Goal: Transaction & Acquisition: Purchase product/service

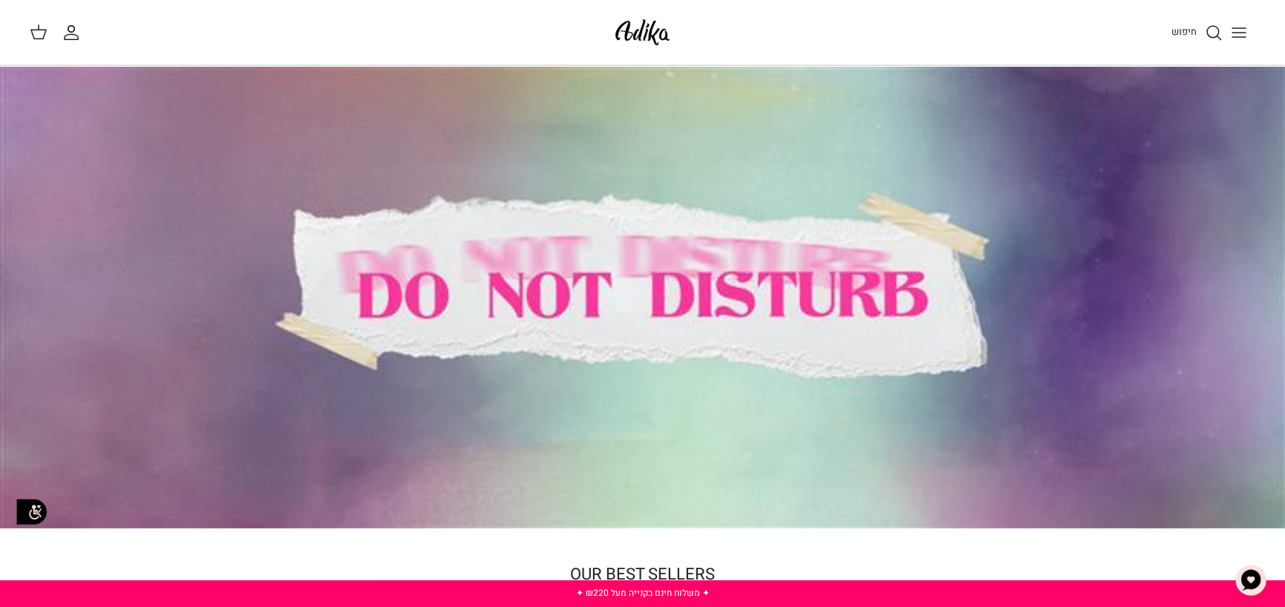
click at [1247, 31] on icon "Toggle menu" at bounding box center [1239, 33] width 18 height 18
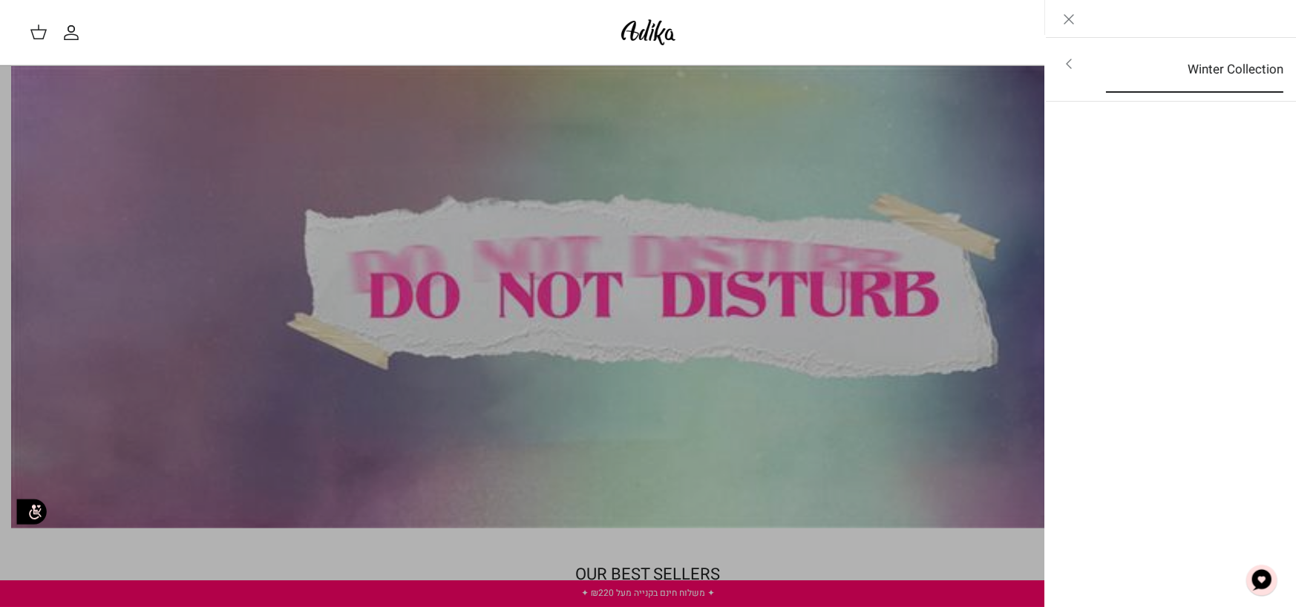
click at [1231, 73] on link "Winter Collection" at bounding box center [1195, 70] width 204 height 46
click at [1234, 64] on link "לכל הפריטים" at bounding box center [1171, 65] width 237 height 37
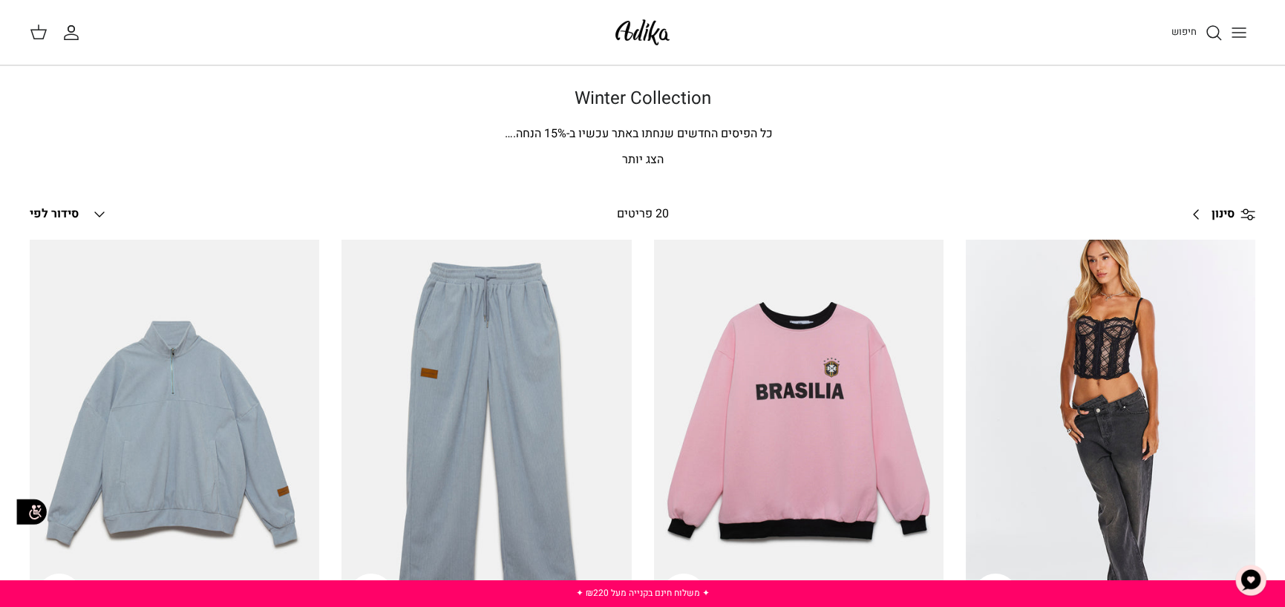
click at [1237, 28] on line "Toggle menu" at bounding box center [1238, 28] width 13 height 0
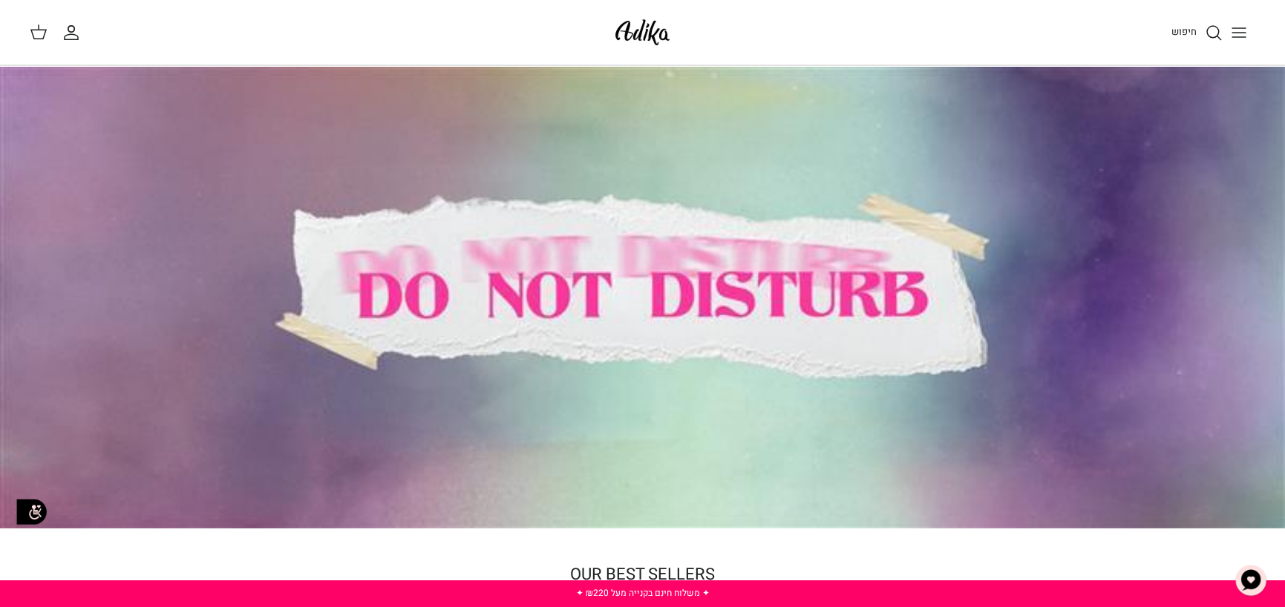
click at [1183, 28] on span "חיפוש" at bounding box center [1183, 31] width 25 height 14
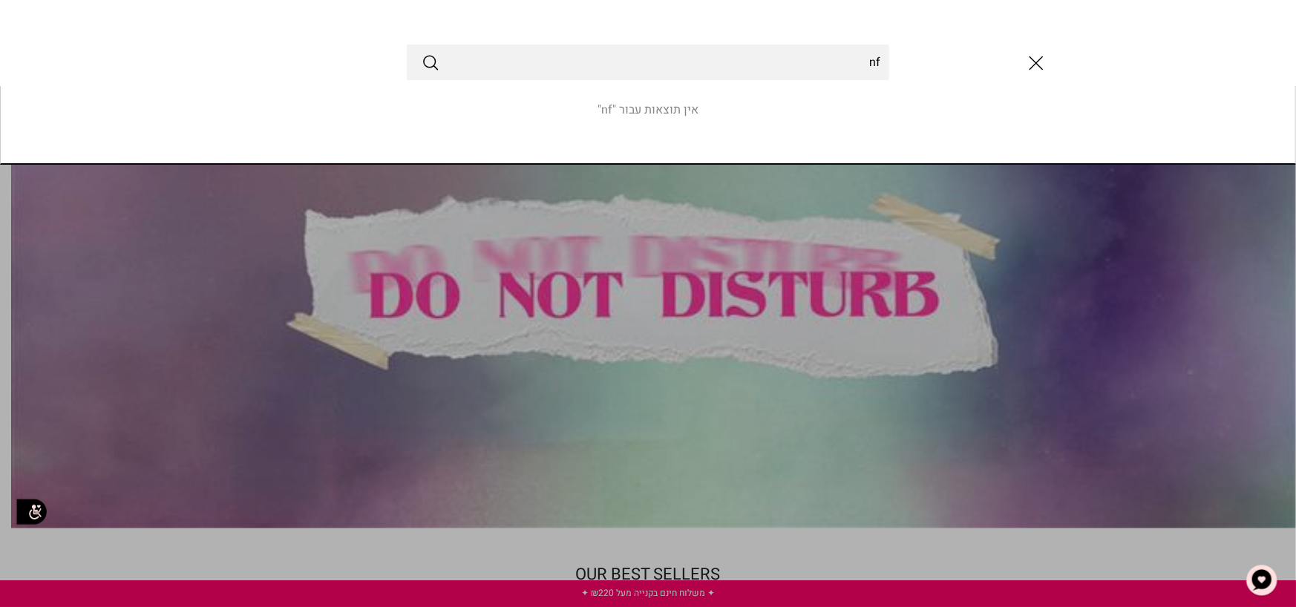
type input "n"
type input "מכנסיים נשים"
click at [422, 53] on button "Submit" at bounding box center [431, 62] width 18 height 19
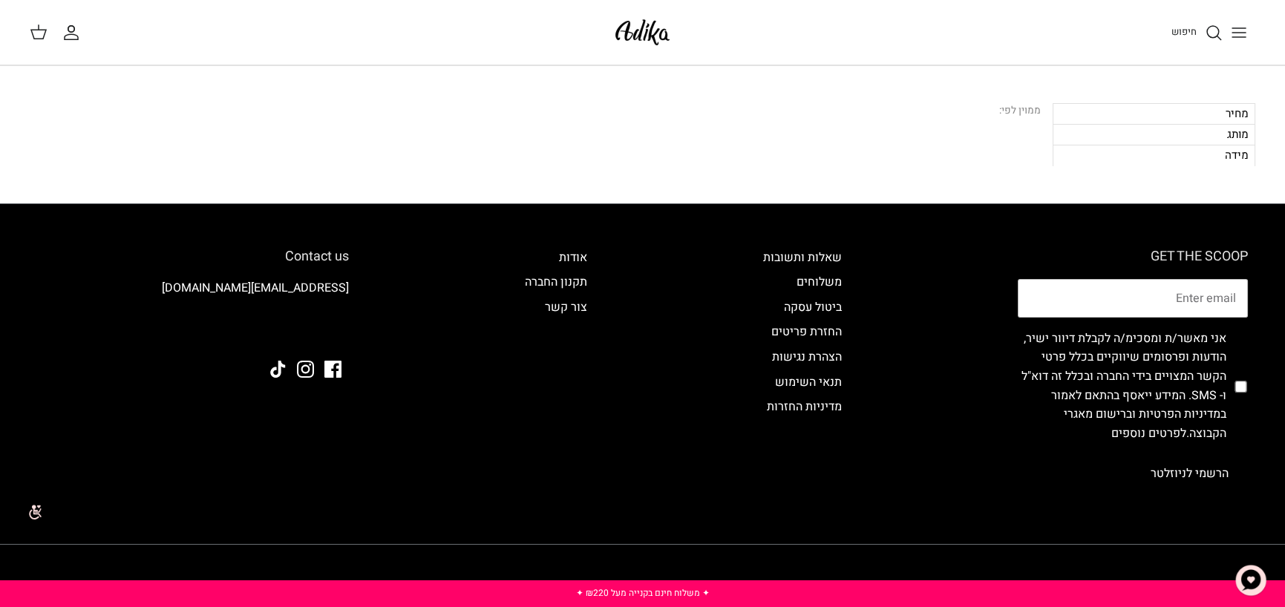
click at [1115, 111] on div "מחיר" at bounding box center [1154, 113] width 203 height 21
click at [1037, 118] on div "ממוין לפי:" at bounding box center [1020, 111] width 42 height 16
click at [1091, 128] on div "מותג" at bounding box center [1154, 134] width 203 height 21
drag, startPoint x: 1228, startPoint y: 1, endPoint x: 999, endPoint y: 135, distance: 265.2
click at [999, 135] on div "סינון מסננים שנבחרו: מחיר מותג מידה Current search מכנסיים נשים ממוין לפי:" at bounding box center [643, 134] width 1226 height 63
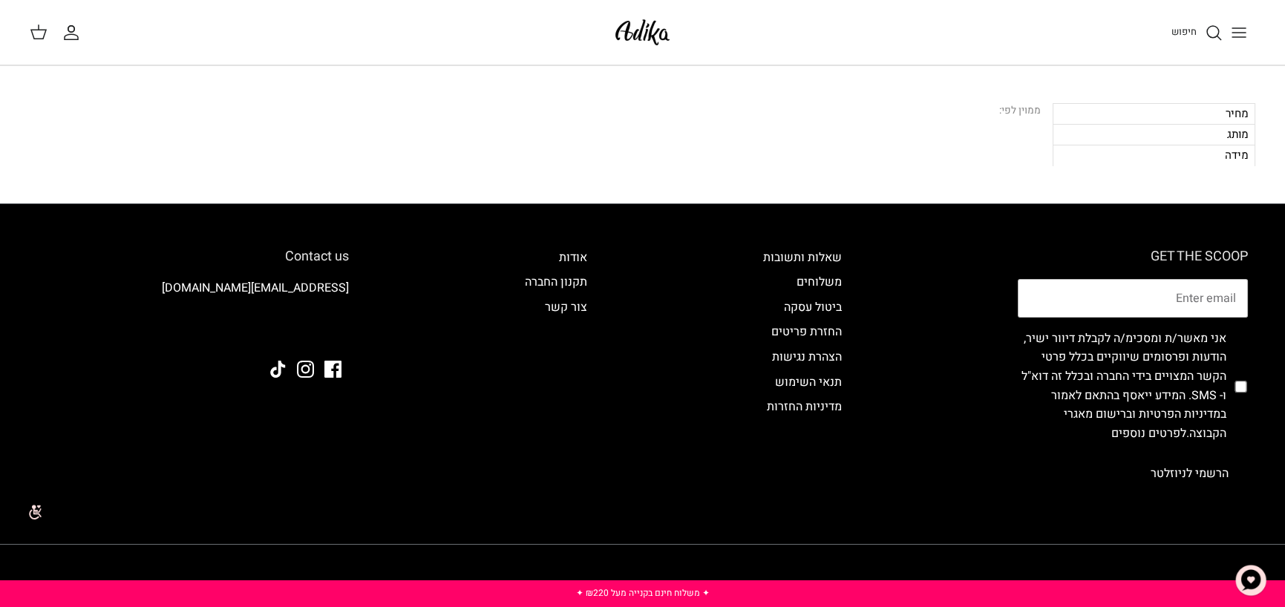
click at [1243, 37] on line "Toggle menu" at bounding box center [1238, 37] width 13 height 0
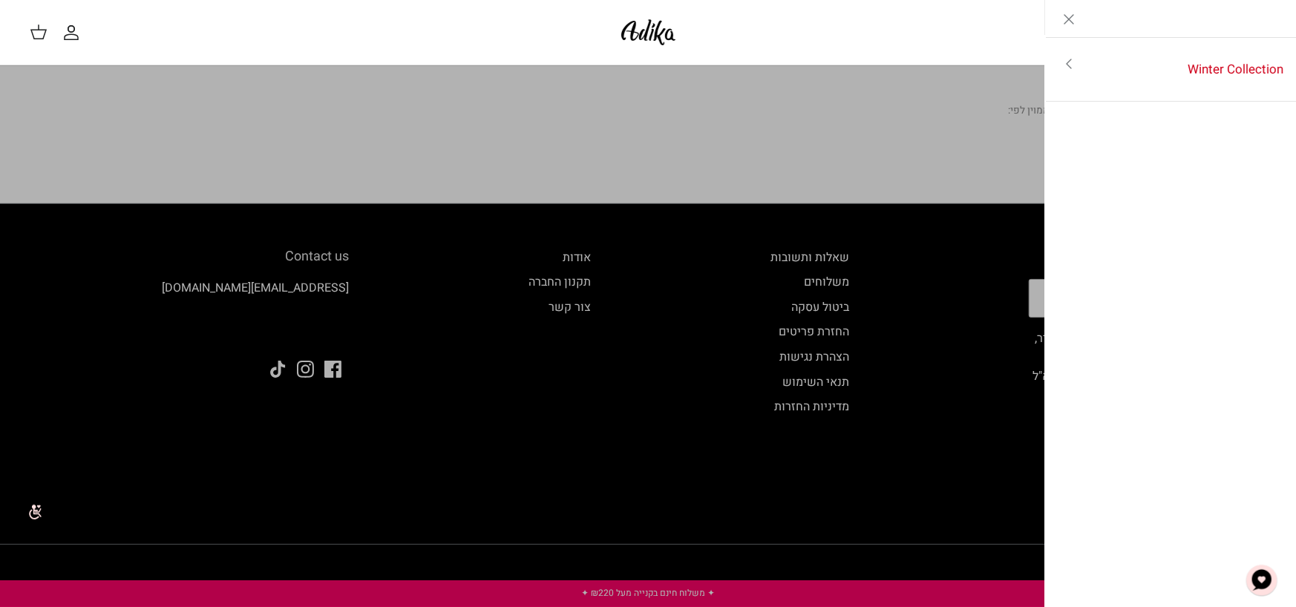
click at [1072, 20] on icon "Close" at bounding box center [1069, 19] width 18 height 18
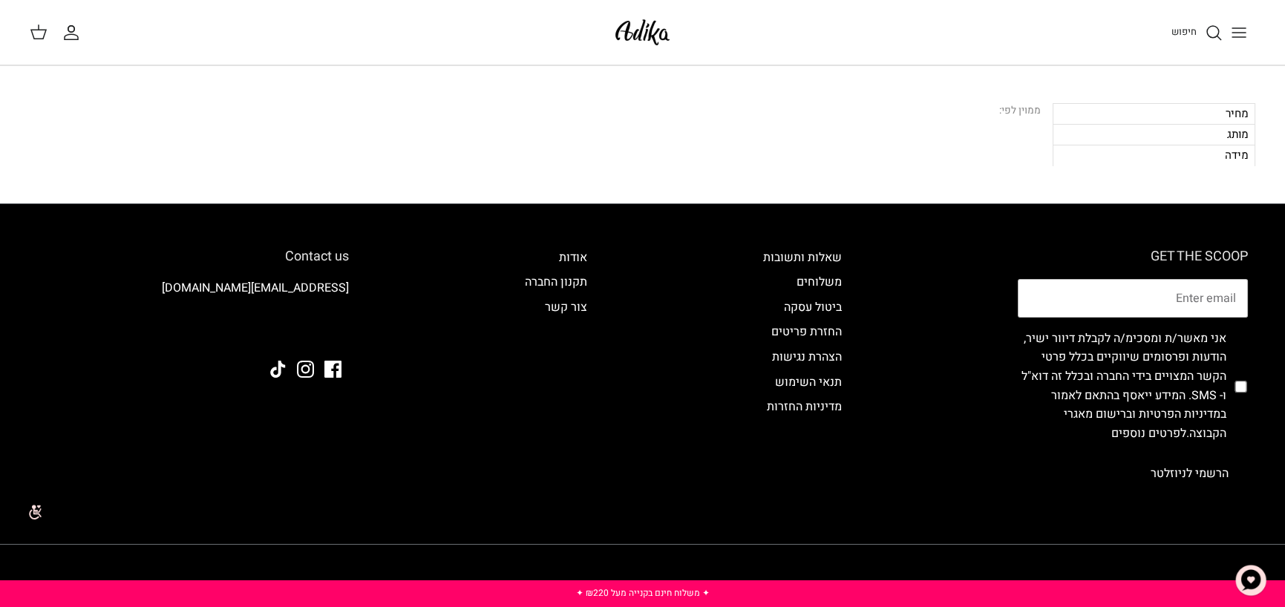
click at [1236, 29] on icon "Toggle menu" at bounding box center [1239, 33] width 18 height 18
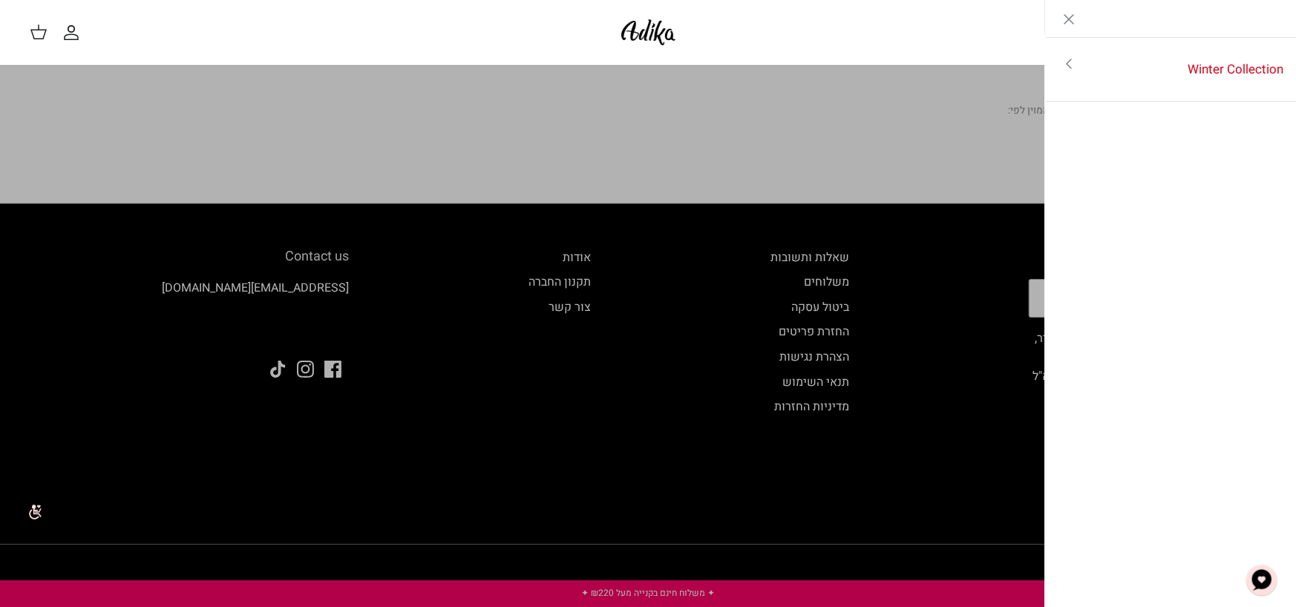
drag, startPoint x: 1236, startPoint y: 29, endPoint x: 1240, endPoint y: 36, distance: 8.3
click at [1237, 32] on div "Left" at bounding box center [1171, 19] width 252 height 38
click at [1240, 65] on link "Winter Collection" at bounding box center [1195, 70] width 204 height 46
click at [1240, 68] on link "לכל הפריטים" at bounding box center [1171, 65] width 237 height 37
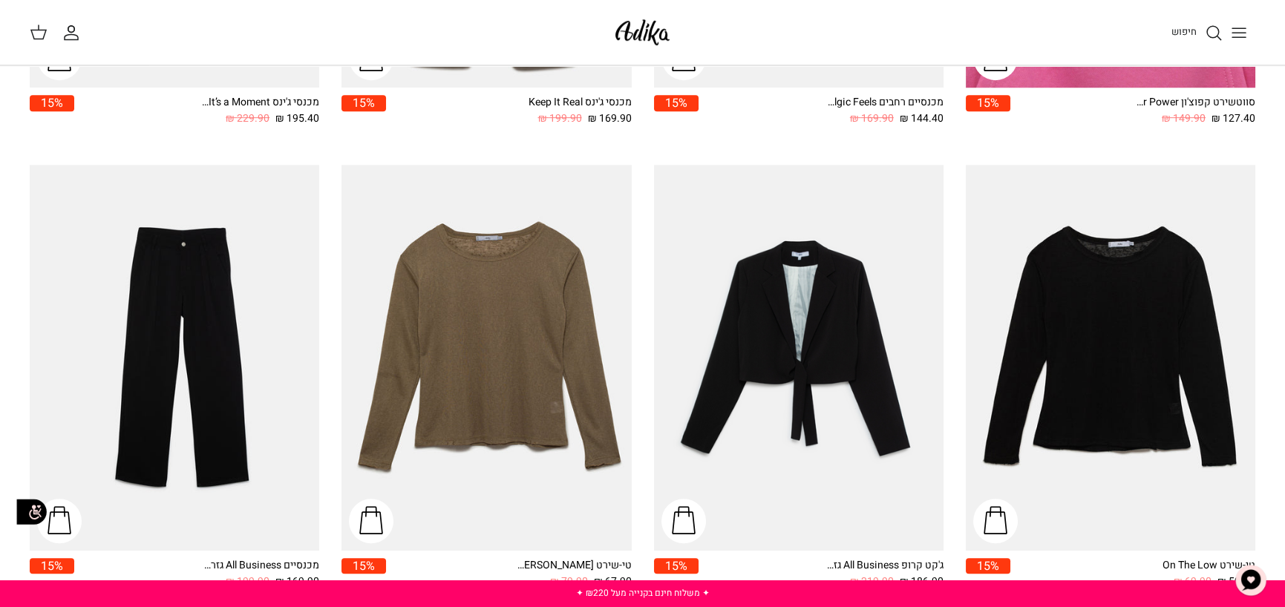
scroll to position [1930, 0]
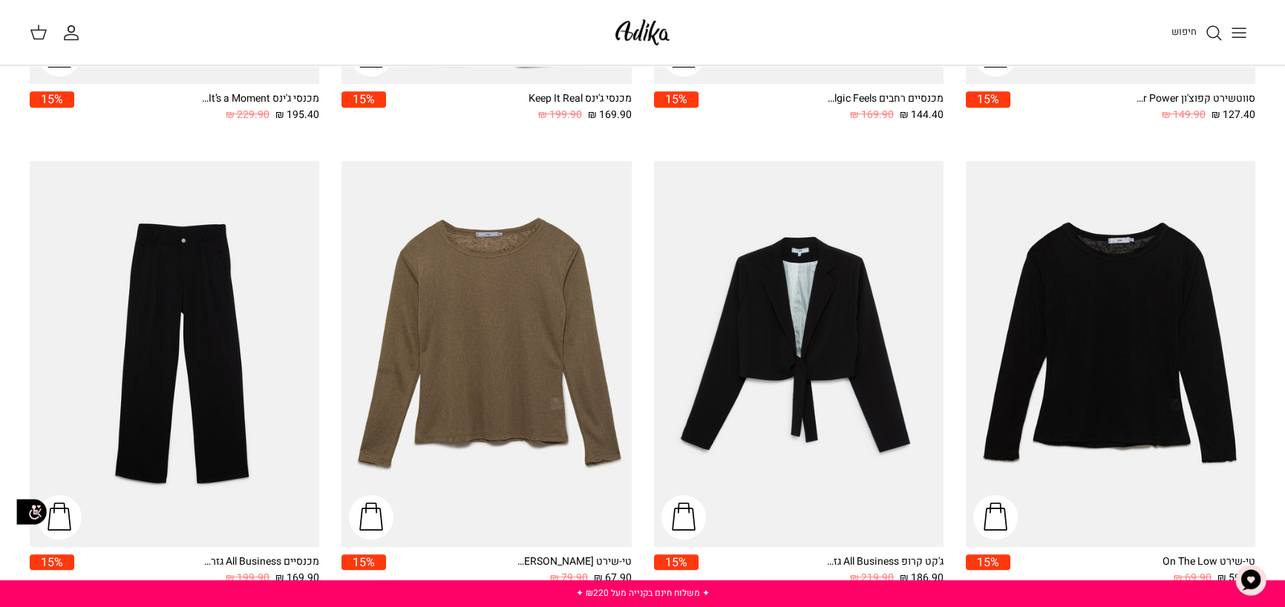
click at [1138, 354] on img "טי-שירט On The Low" at bounding box center [1111, 354] width 290 height 386
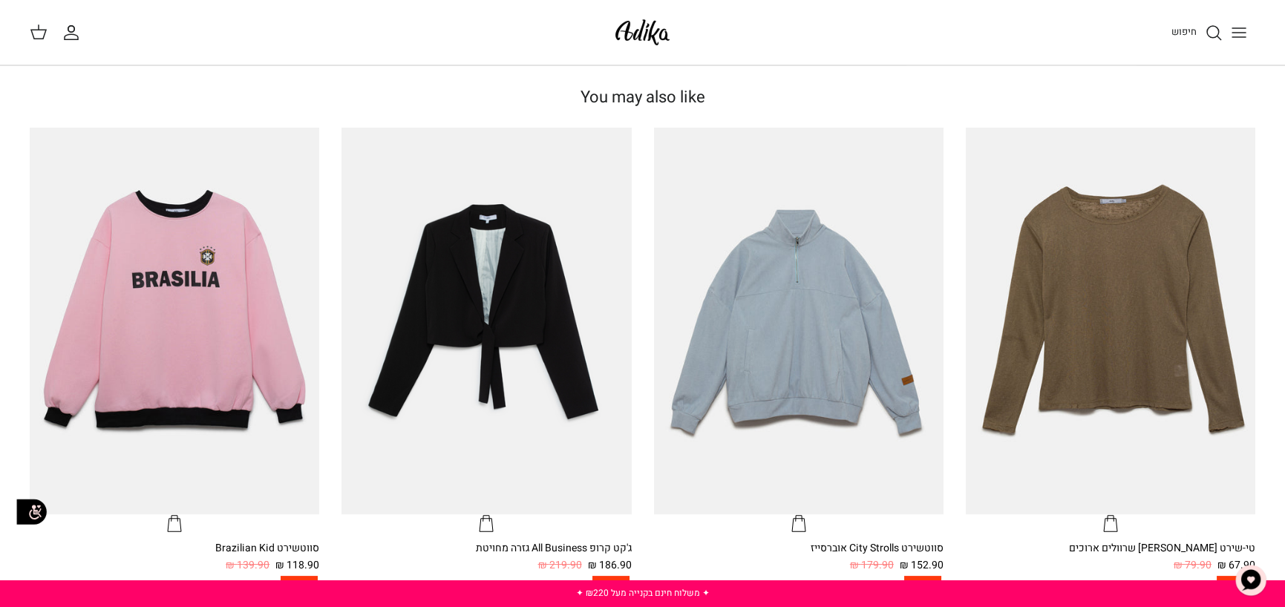
scroll to position [817, 0]
